Goal: Navigation & Orientation: Find specific page/section

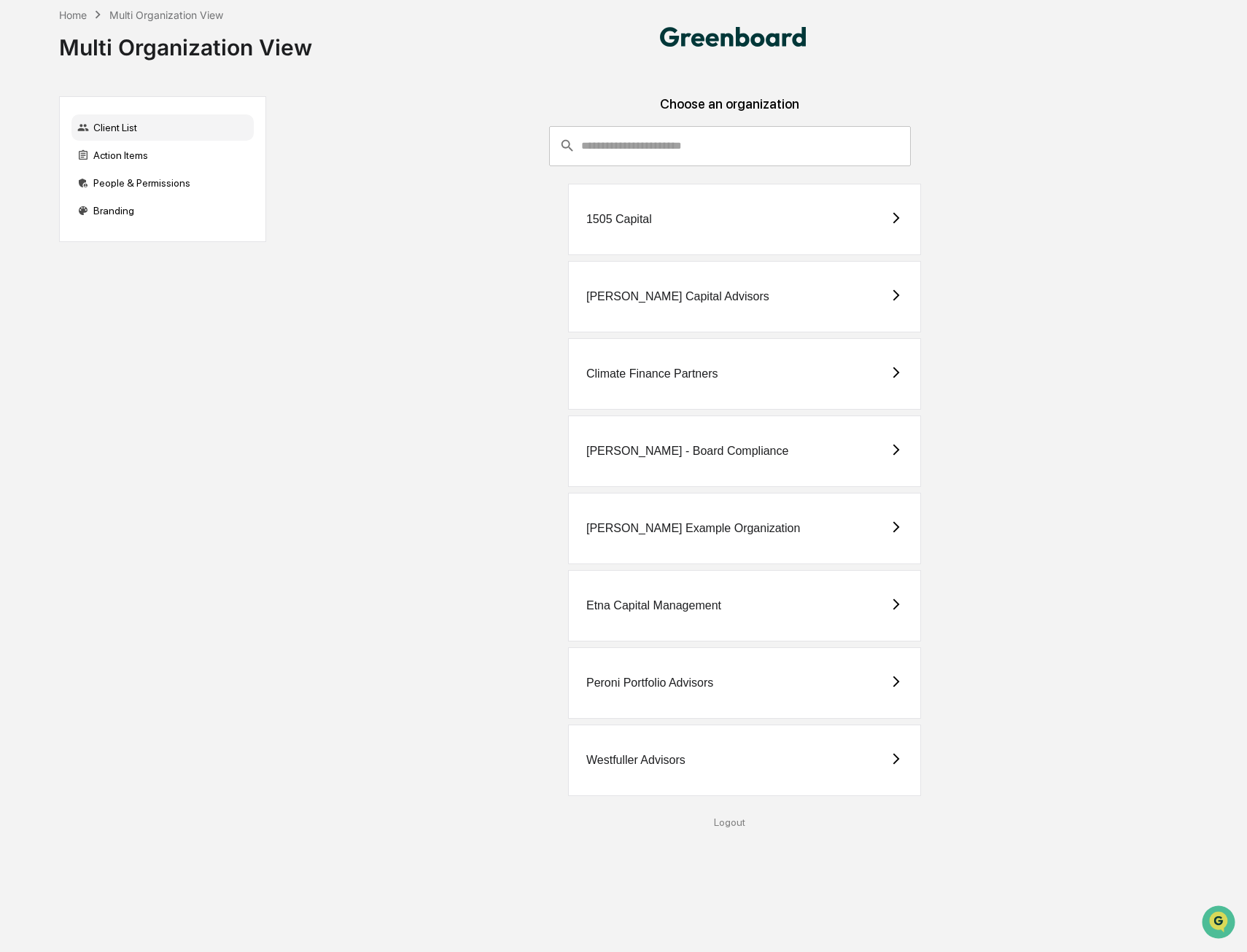
click at [705, 379] on div "Climate Finance Partners" at bounding box center [651, 374] width 132 height 13
click at [776, 457] on div "[PERSON_NAME] - Board Compliance" at bounding box center [744, 451] width 353 height 72
